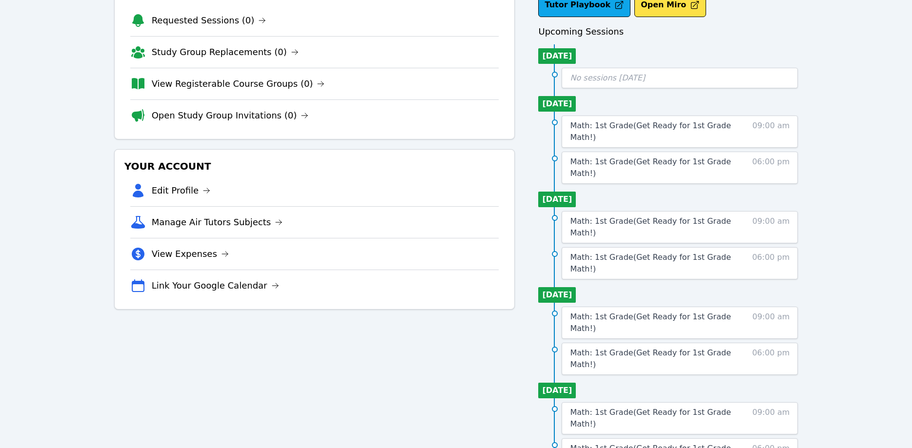
scroll to position [66, 0]
